Goal: Information Seeking & Learning: Learn about a topic

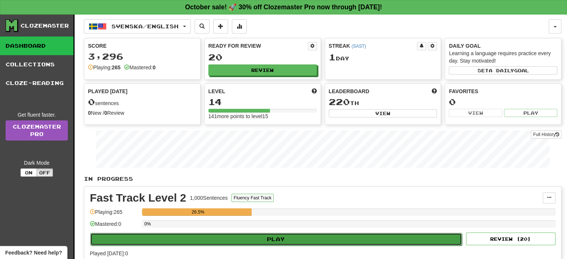
click at [268, 240] on button "Play" at bounding box center [276, 239] width 372 height 13
select select "**"
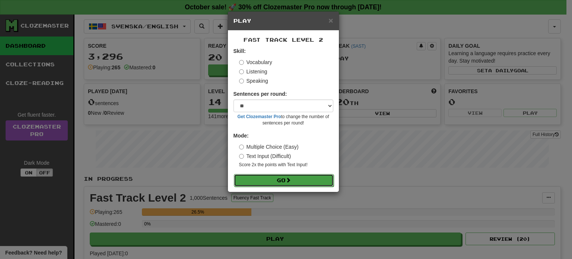
click at [280, 181] on button "Go" at bounding box center [284, 180] width 100 height 13
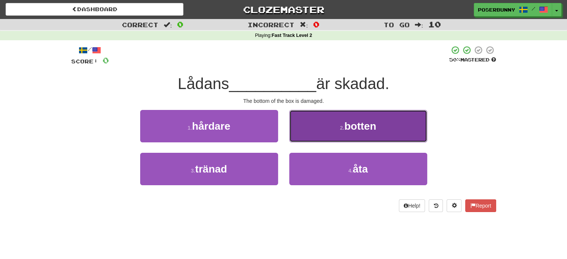
click at [347, 132] on button "2 . botten" at bounding box center [358, 126] width 138 height 32
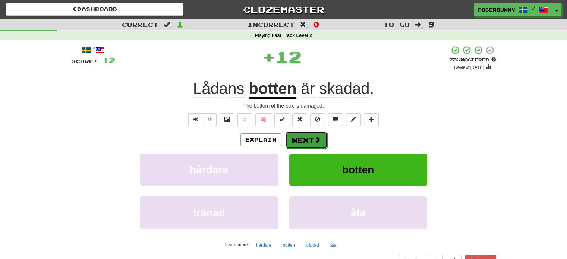
click at [312, 141] on button "Next" at bounding box center [306, 140] width 42 height 17
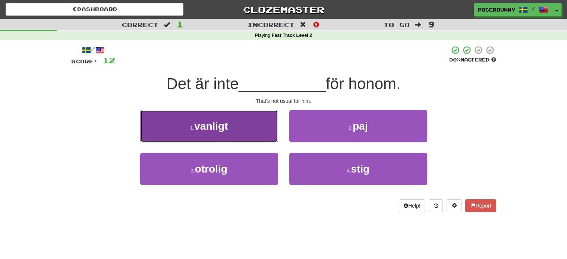
click at [234, 134] on button "1 . vanligt" at bounding box center [209, 126] width 138 height 32
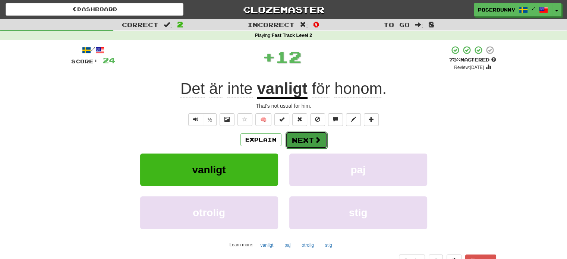
click at [313, 136] on button "Next" at bounding box center [306, 140] width 42 height 17
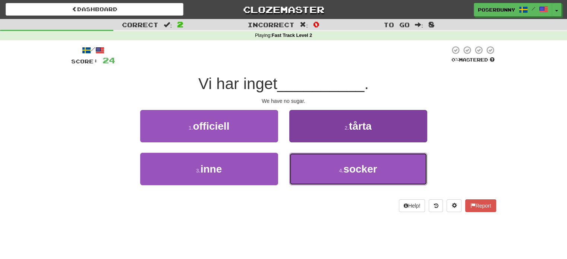
drag, startPoint x: 337, startPoint y: 168, endPoint x: 325, endPoint y: 164, distance: 12.4
click at [335, 167] on button "4 . socker" at bounding box center [358, 169] width 138 height 32
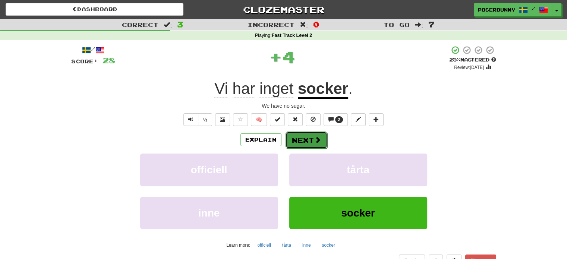
click at [304, 141] on button "Next" at bounding box center [306, 140] width 42 height 17
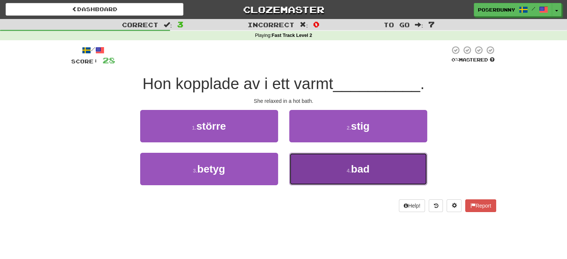
click at [347, 170] on small "4 ." at bounding box center [349, 171] width 4 height 6
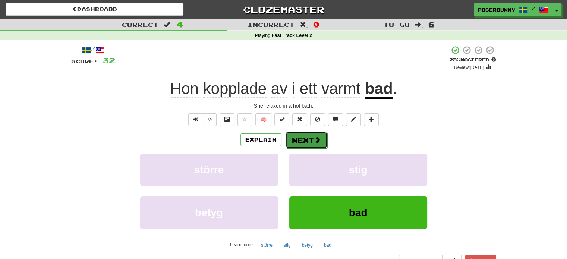
click at [306, 135] on button "Next" at bounding box center [306, 140] width 42 height 17
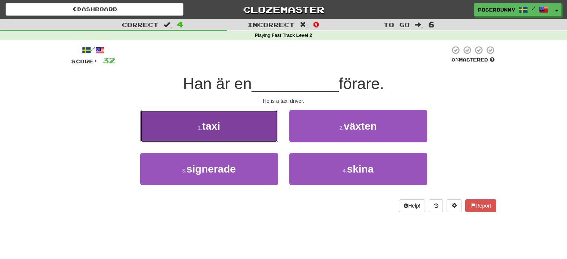
click at [258, 137] on button "1 . taxi" at bounding box center [209, 126] width 138 height 32
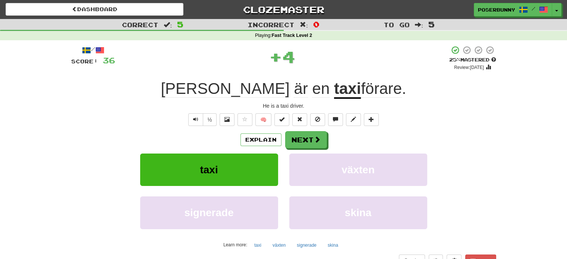
click at [328, 143] on div "Explain Next" at bounding box center [283, 139] width 425 height 17
click at [312, 143] on button "Next" at bounding box center [306, 140] width 42 height 17
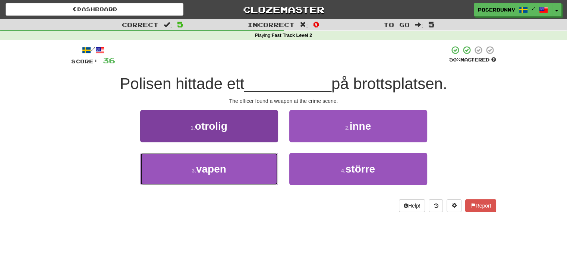
click at [245, 173] on button "3 . vapen" at bounding box center [209, 169] width 138 height 32
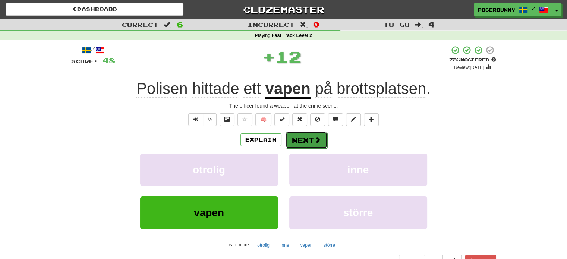
click at [309, 137] on button "Next" at bounding box center [306, 140] width 42 height 17
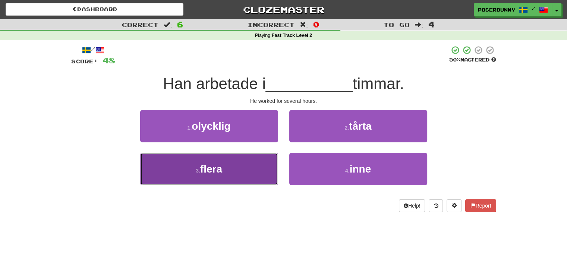
click at [244, 174] on button "3 . flera" at bounding box center [209, 169] width 138 height 32
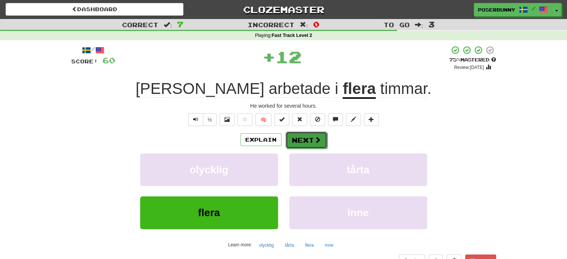
click at [307, 140] on button "Next" at bounding box center [306, 140] width 42 height 17
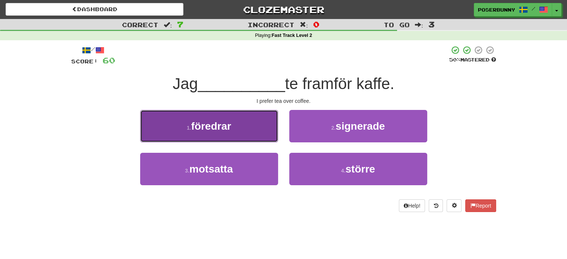
click at [237, 136] on button "1 . föredrar" at bounding box center [209, 126] width 138 height 32
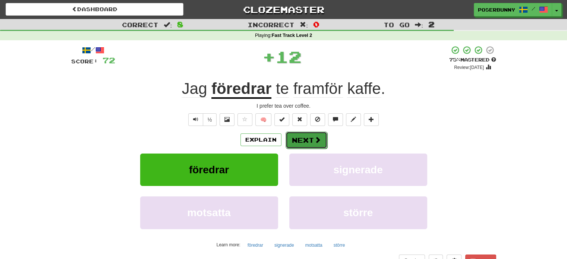
click at [307, 142] on button "Next" at bounding box center [306, 140] width 42 height 17
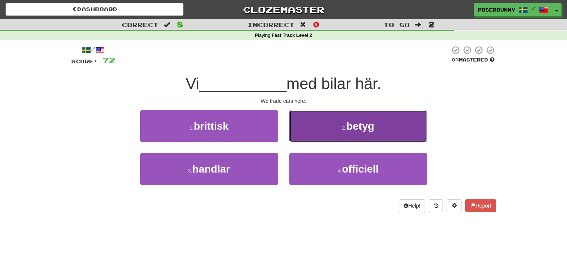
click at [340, 137] on button "2 . betyg" at bounding box center [358, 126] width 138 height 32
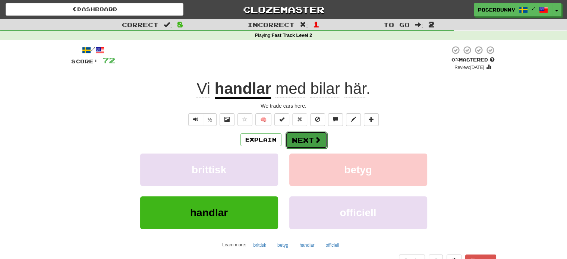
click at [311, 142] on button "Next" at bounding box center [306, 140] width 42 height 17
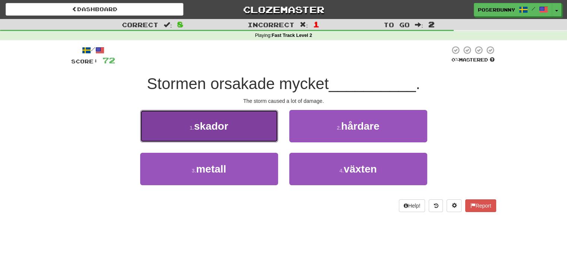
click at [269, 130] on button "1 . skador" at bounding box center [209, 126] width 138 height 32
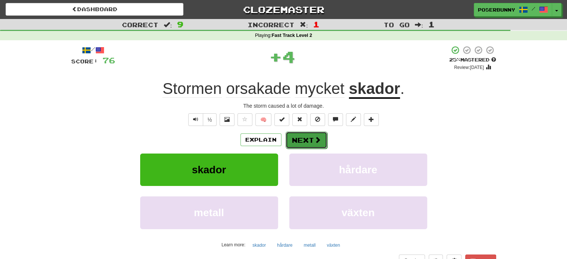
click at [312, 143] on button "Next" at bounding box center [306, 140] width 42 height 17
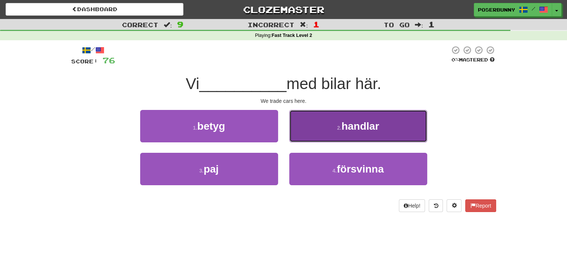
click at [337, 132] on button "2 . handlar" at bounding box center [358, 126] width 138 height 32
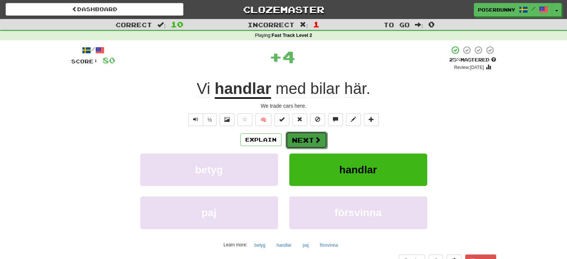
click at [304, 137] on button "Next" at bounding box center [306, 140] width 42 height 17
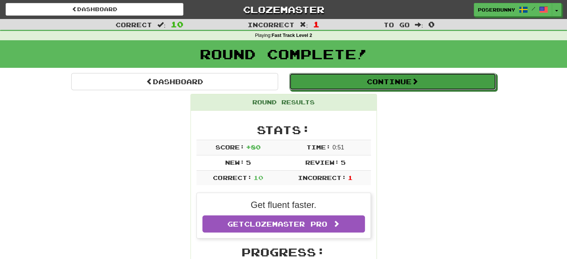
click at [453, 86] on button "Continue" at bounding box center [392, 81] width 207 height 17
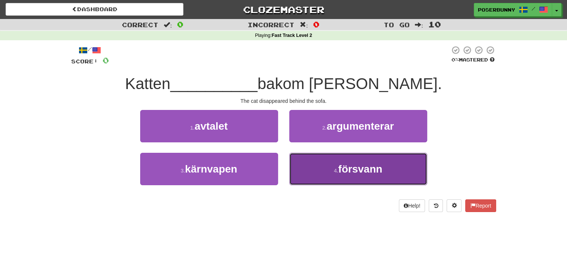
click at [324, 164] on button "4 . försvann" at bounding box center [358, 169] width 138 height 32
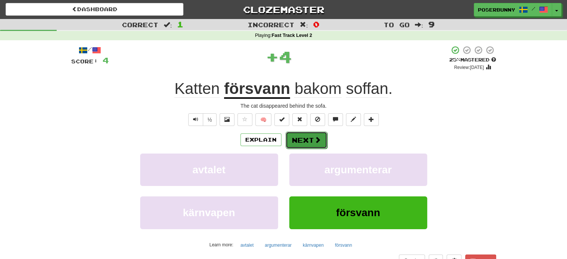
click at [307, 136] on button "Next" at bounding box center [306, 140] width 42 height 17
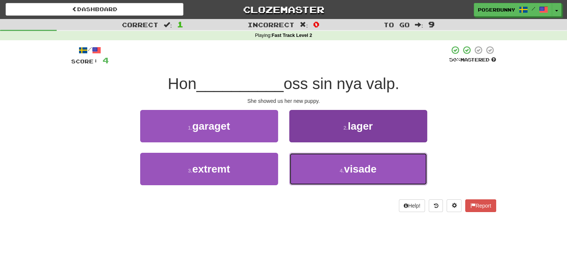
drag, startPoint x: 340, startPoint y: 167, endPoint x: 332, endPoint y: 162, distance: 9.0
click at [340, 167] on button "4 . visade" at bounding box center [358, 169] width 138 height 32
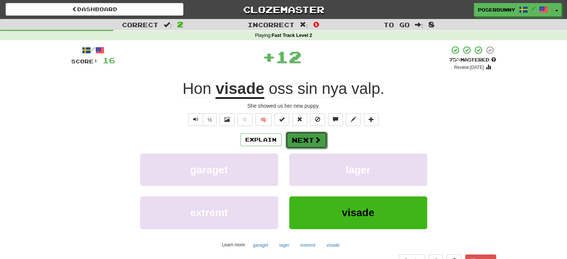
click at [315, 144] on button "Next" at bounding box center [306, 140] width 42 height 17
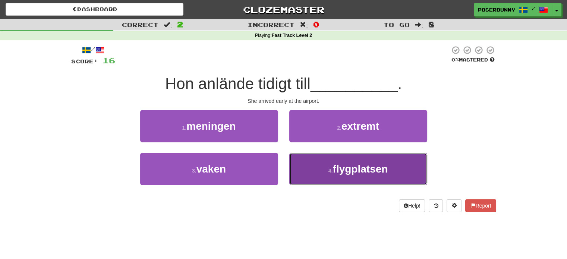
click at [349, 167] on span "flygplatsen" at bounding box center [359, 169] width 55 height 12
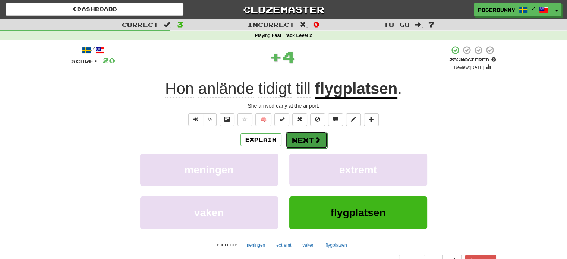
click at [316, 144] on button "Next" at bounding box center [306, 140] width 42 height 17
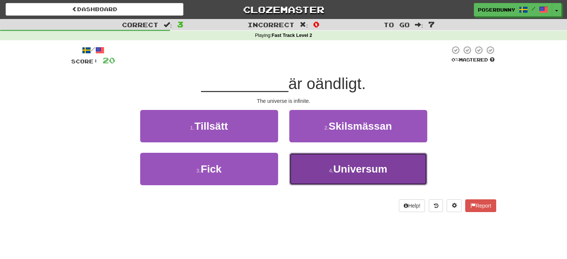
click at [357, 171] on span "Universum" at bounding box center [360, 169] width 54 height 12
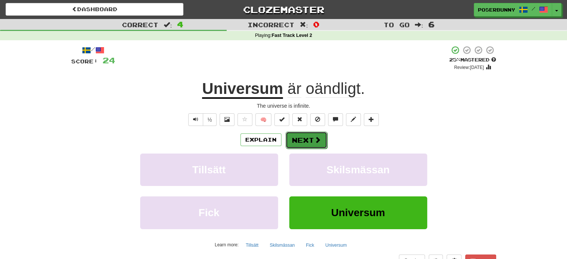
click at [305, 141] on button "Next" at bounding box center [306, 140] width 42 height 17
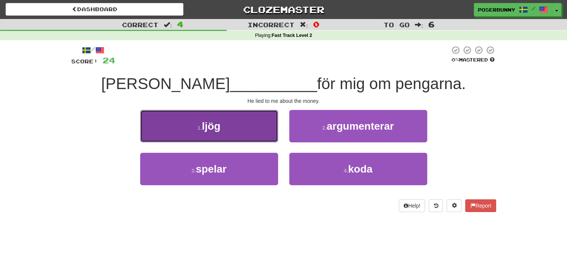
click at [232, 137] on button "1 . ljög" at bounding box center [209, 126] width 138 height 32
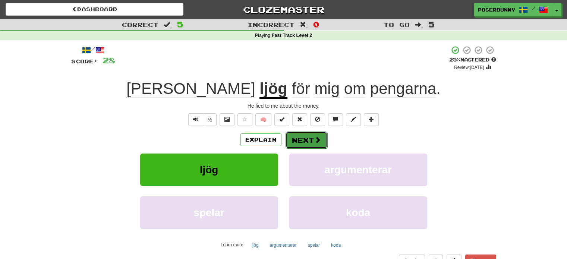
click at [321, 143] on button "Next" at bounding box center [306, 140] width 42 height 17
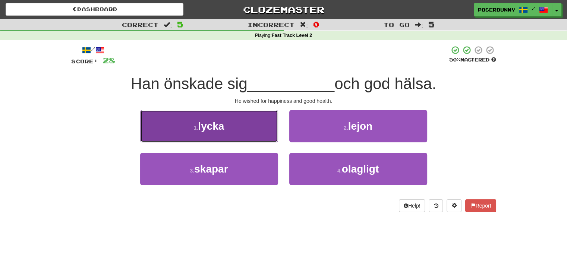
click at [247, 138] on button "1 . lycka" at bounding box center [209, 126] width 138 height 32
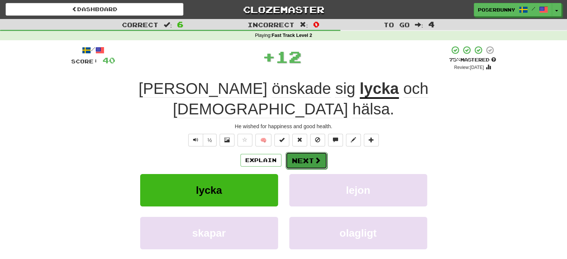
click at [321, 152] on button "Next" at bounding box center [306, 160] width 42 height 17
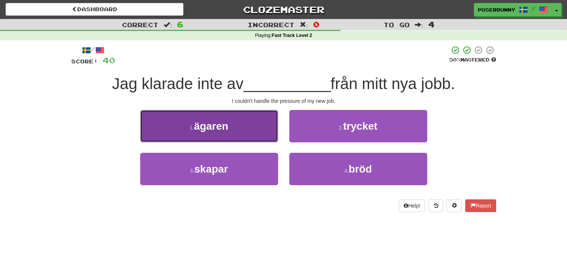
click at [254, 138] on button "1 . ägaren" at bounding box center [209, 126] width 138 height 32
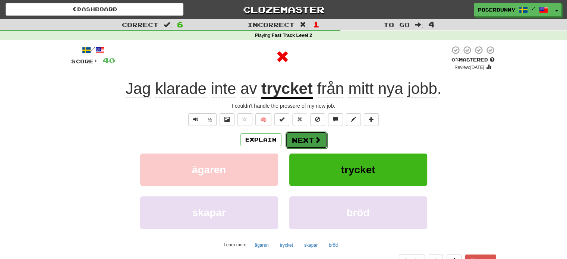
click at [311, 138] on button "Next" at bounding box center [306, 140] width 42 height 17
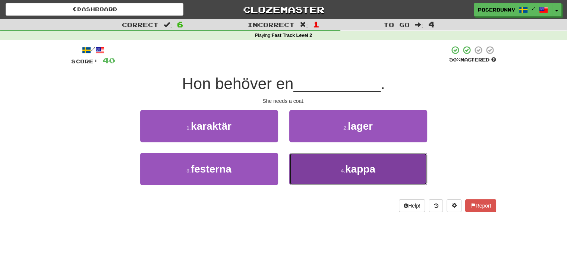
click at [340, 181] on button "4 . kappa" at bounding box center [358, 169] width 138 height 32
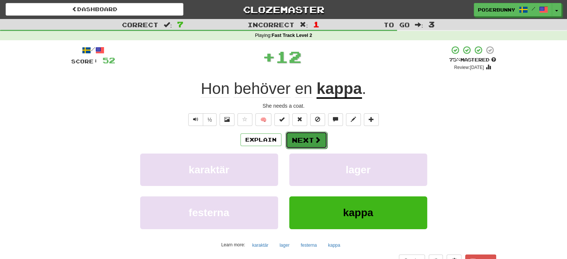
click at [311, 141] on button "Next" at bounding box center [306, 140] width 42 height 17
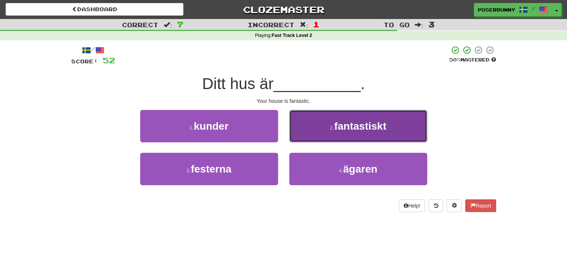
click at [401, 131] on button "2 . fantastiskt" at bounding box center [358, 126] width 138 height 32
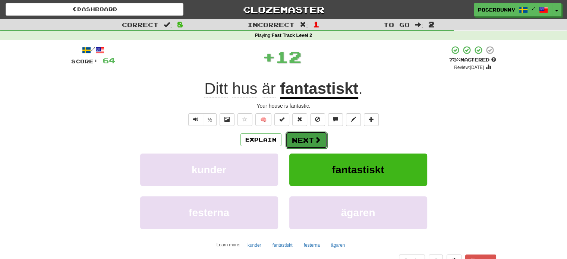
click at [320, 137] on button "Next" at bounding box center [306, 140] width 42 height 17
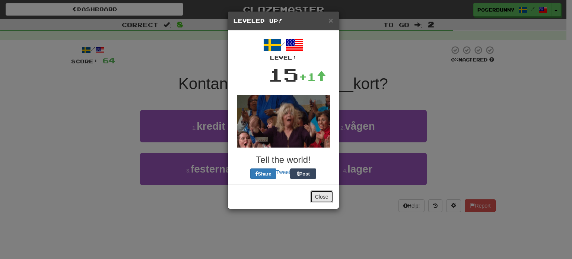
click at [319, 152] on div "× Leveled Up! / Level: 15 +1 Tell the world! Share Tweet Post Close" at bounding box center [284, 110] width 112 height 198
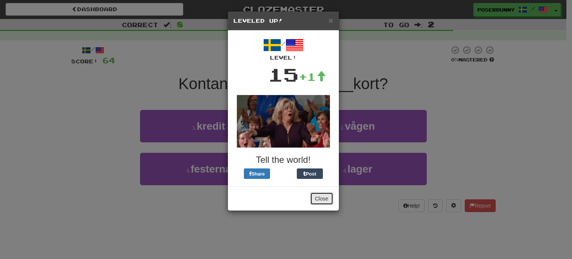
click at [322, 196] on button "Close" at bounding box center [321, 198] width 23 height 13
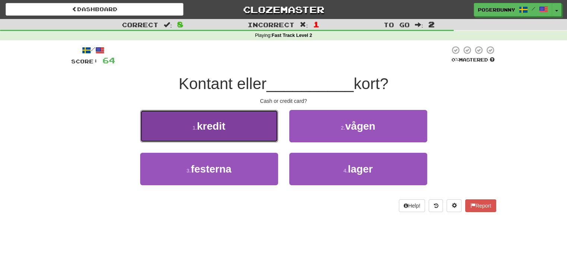
click at [227, 136] on button "1 . kredit" at bounding box center [209, 126] width 138 height 32
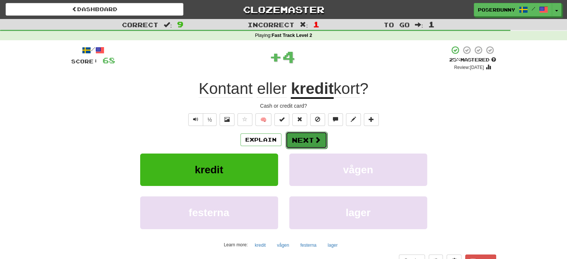
click at [312, 141] on button "Next" at bounding box center [306, 140] width 42 height 17
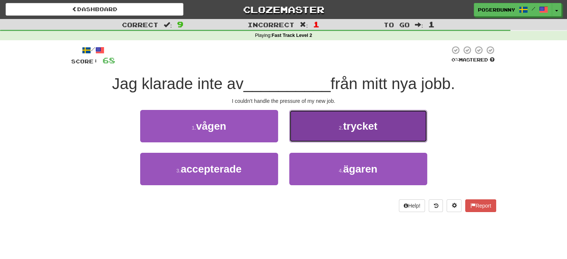
click at [357, 121] on span "trycket" at bounding box center [360, 126] width 34 height 12
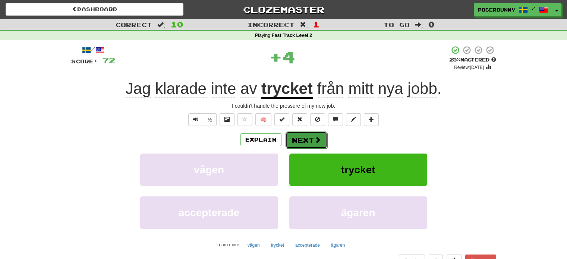
click at [314, 135] on button "Next" at bounding box center [306, 140] width 42 height 17
